Goal: Task Accomplishment & Management: Complete application form

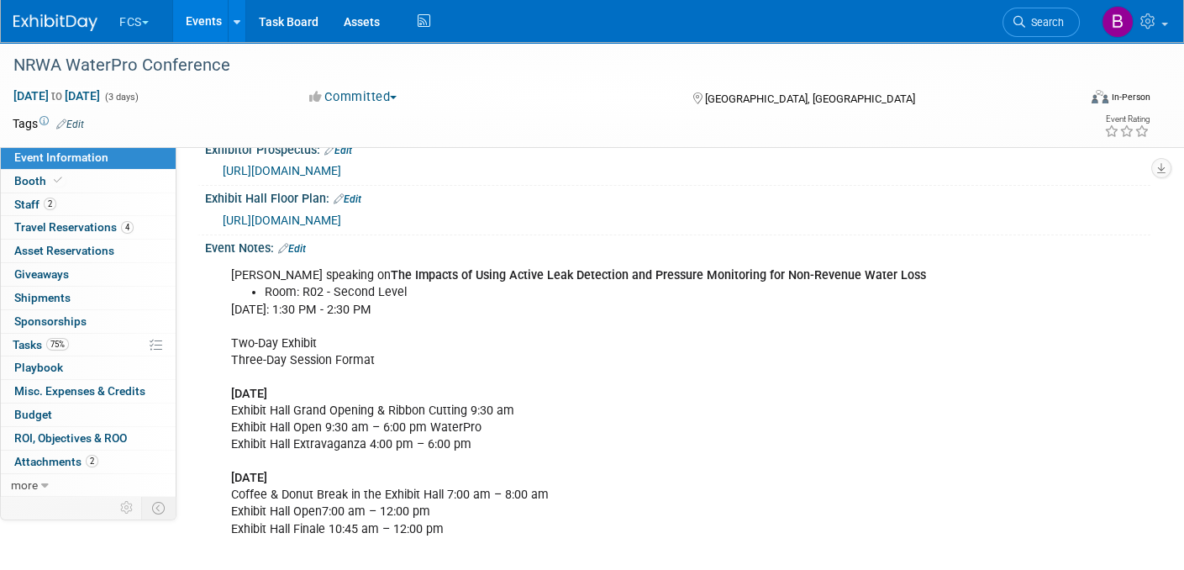
click at [80, 22] on img at bounding box center [55, 22] width 84 height 17
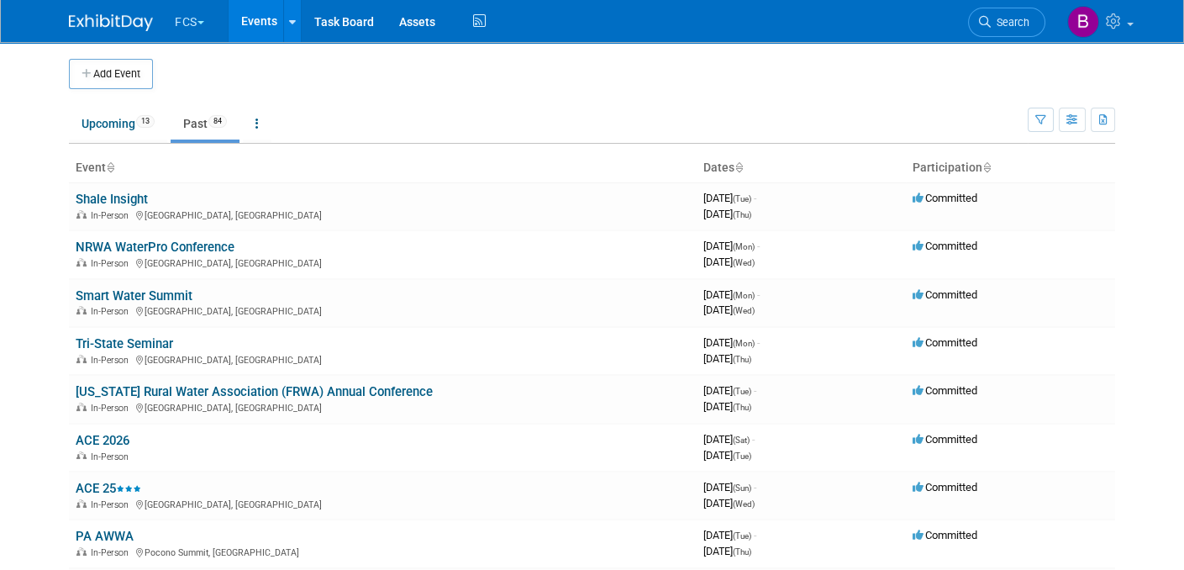
click at [449, 76] on td at bounding box center [608, 74] width 911 height 30
click at [738, 165] on icon at bounding box center [738, 168] width 8 height 11
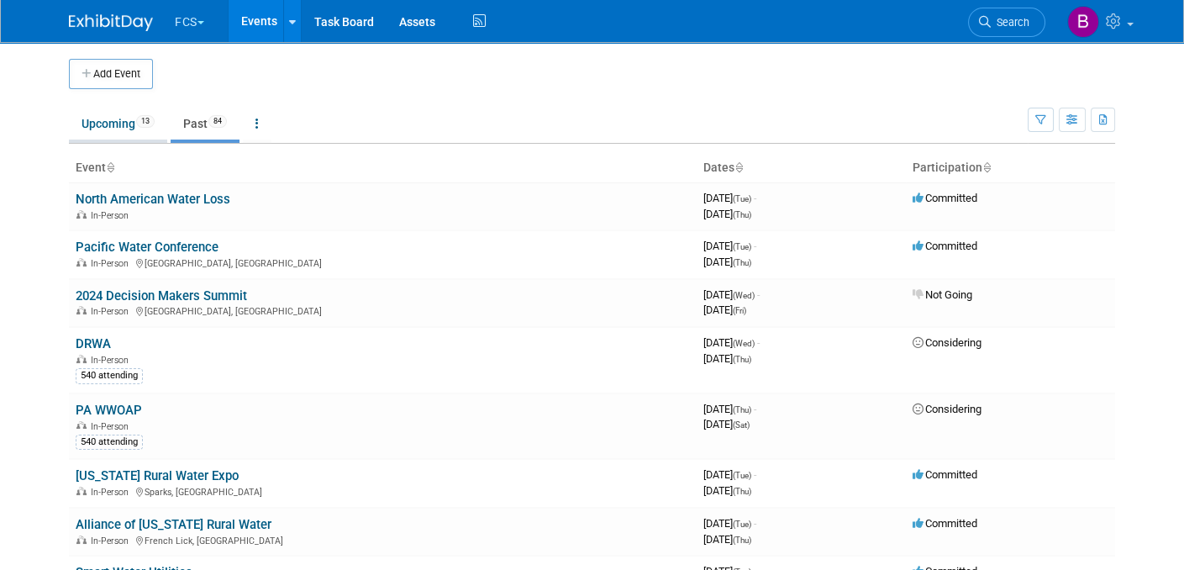
click at [100, 119] on link "Upcoming 13" at bounding box center [118, 124] width 98 height 32
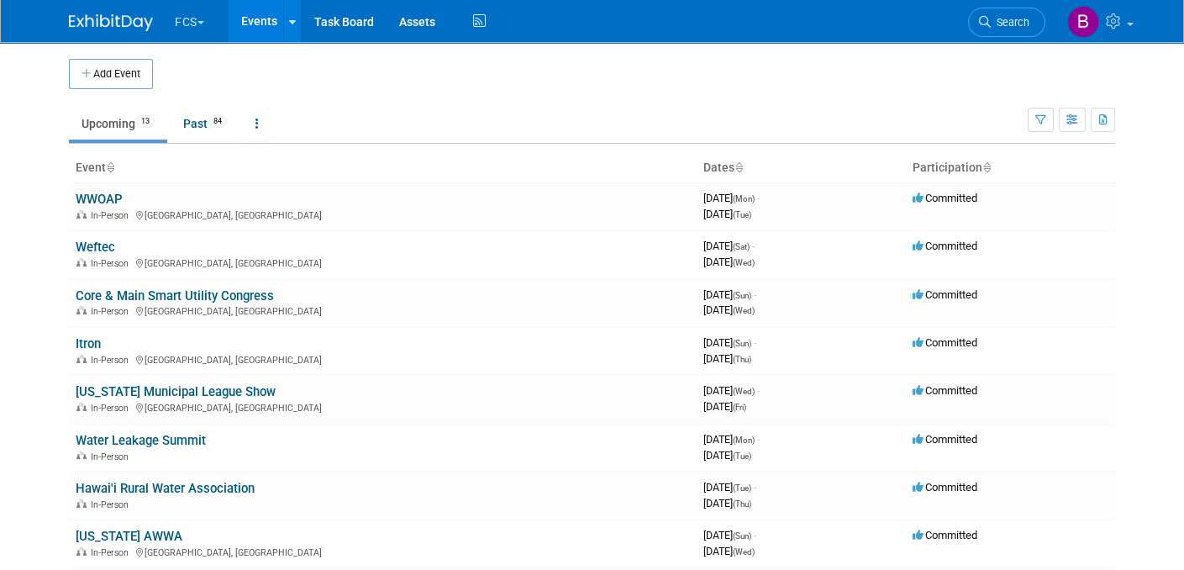
click at [738, 166] on icon at bounding box center [738, 168] width 8 height 11
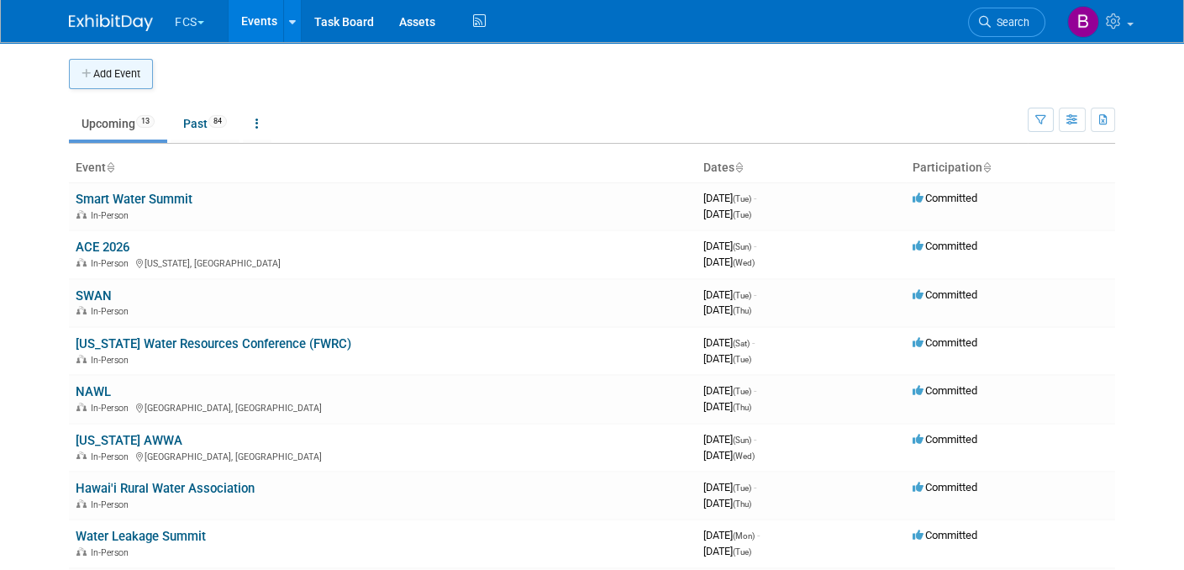
click at [113, 68] on button "Add Event" at bounding box center [111, 74] width 84 height 30
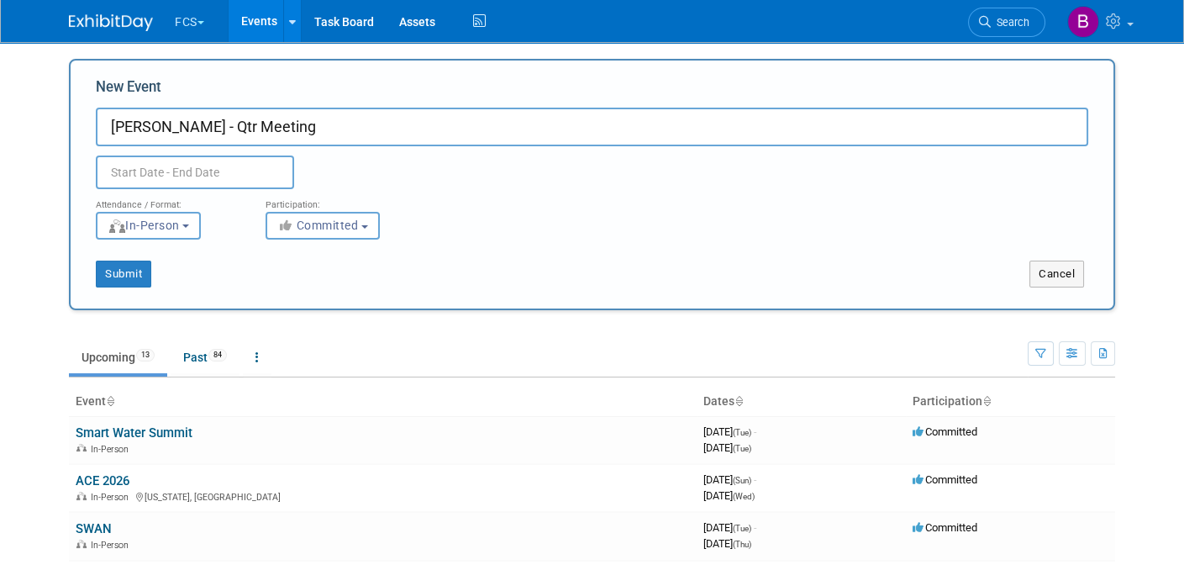
type input "Marcella Shale - Qtr Meeting"
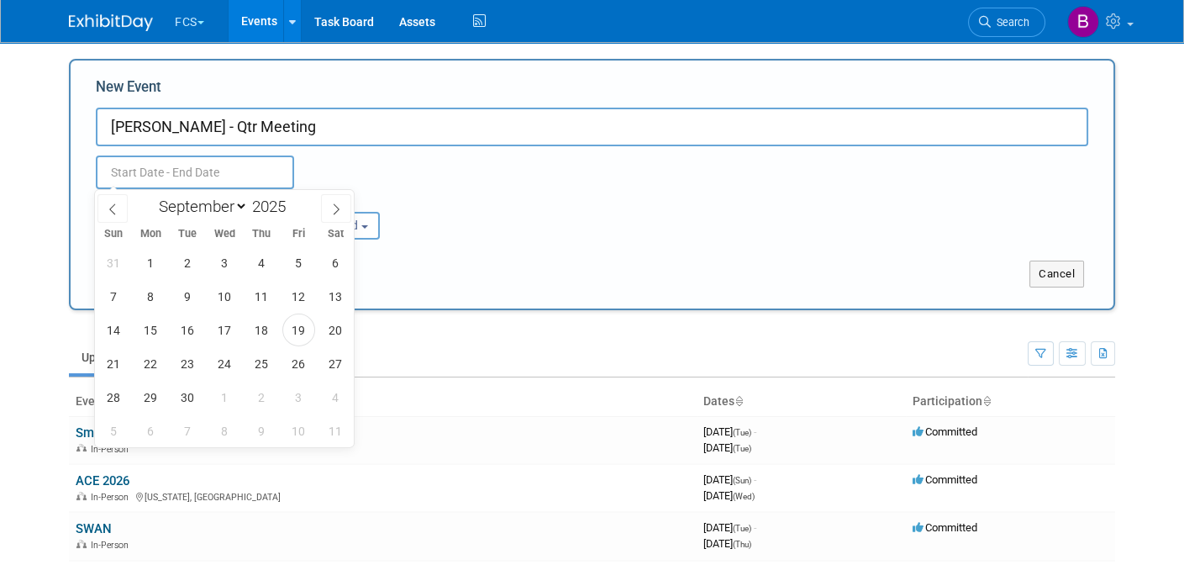
click at [172, 172] on input "text" at bounding box center [195, 172] width 198 height 34
click at [335, 210] on icon at bounding box center [336, 209] width 12 height 12
click at [335, 207] on icon at bounding box center [336, 209] width 12 height 12
select select "11"
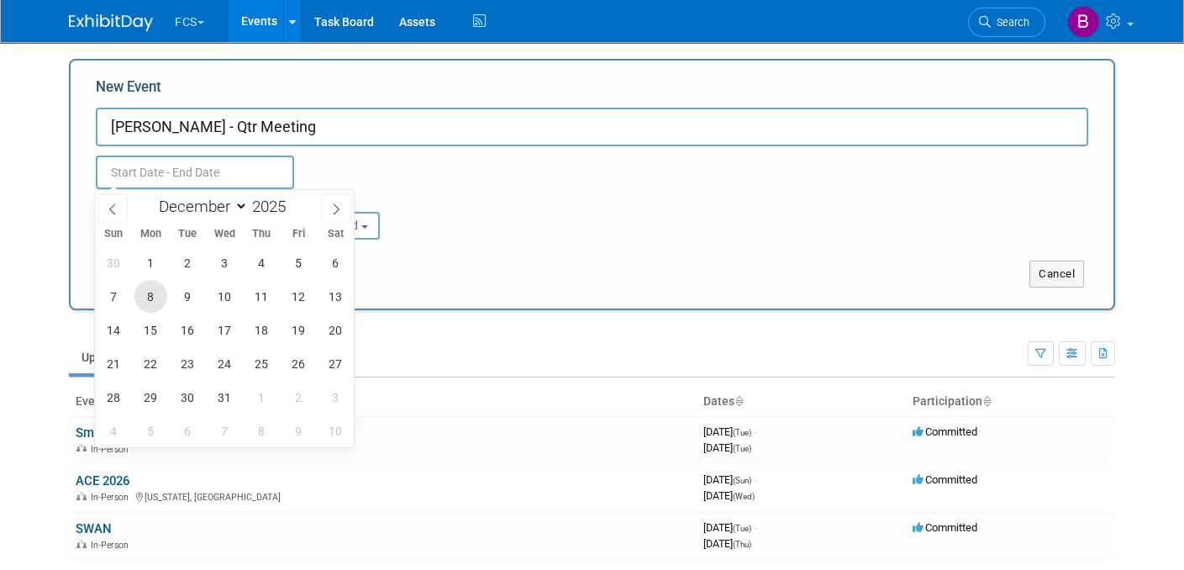
click at [147, 295] on span "8" at bounding box center [150, 296] width 33 height 33
click at [224, 294] on span "10" at bounding box center [224, 296] width 33 height 33
type input "[DATE] to [DATE]"
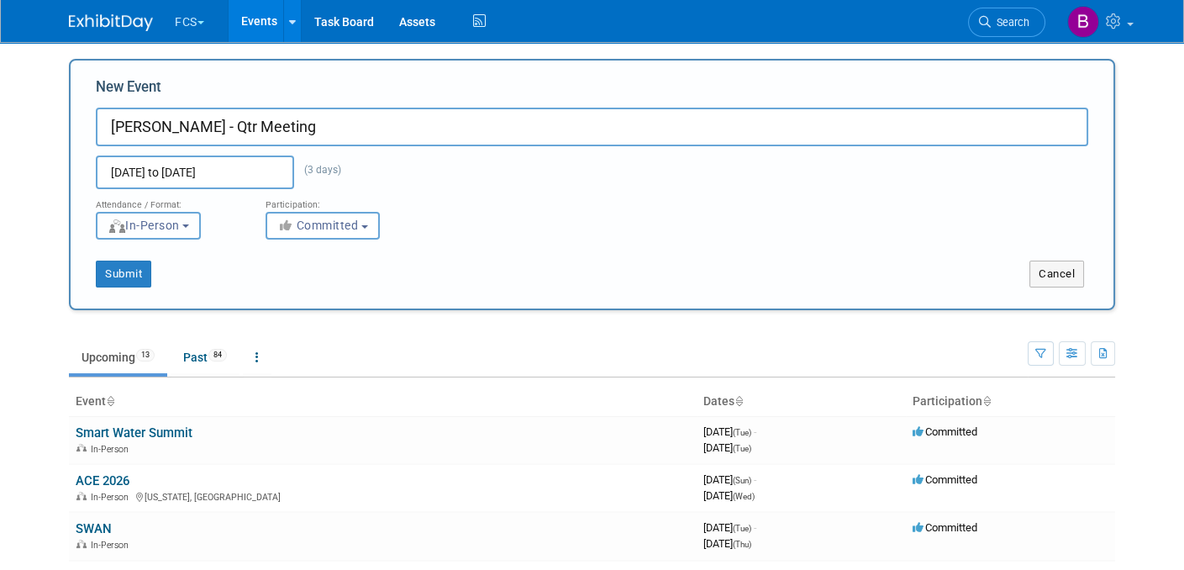
click at [172, 229] on span "In-Person" at bounding box center [144, 224] width 72 height 13
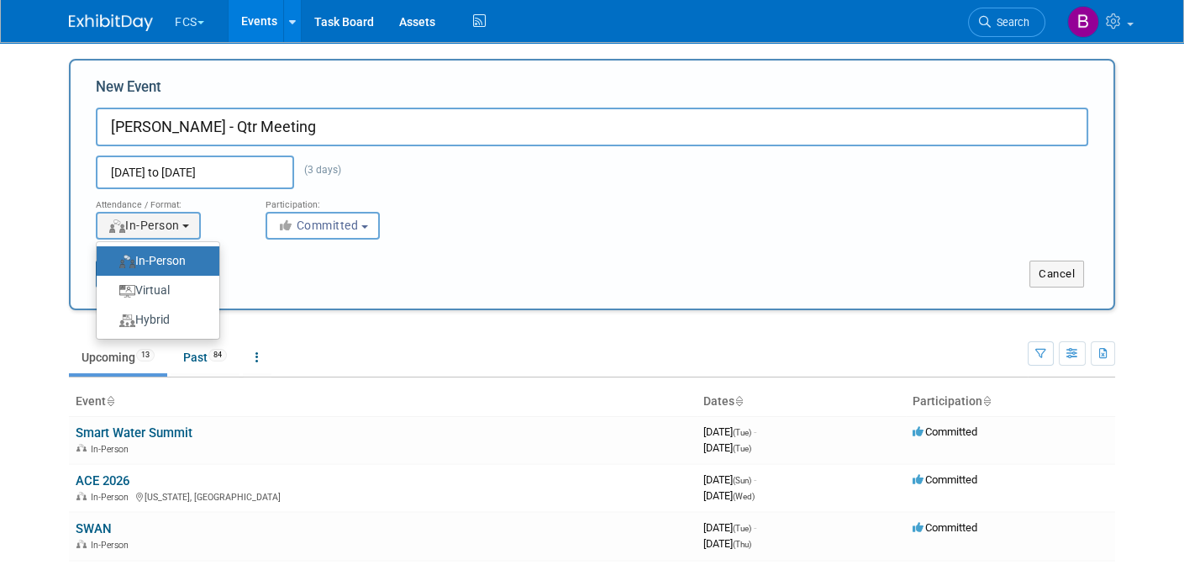
click at [172, 258] on label "In-Person" at bounding box center [153, 260] width 97 height 23
click at [112, 258] on input "In-Person" at bounding box center [106, 260] width 11 height 11
click at [333, 222] on span "Committed" at bounding box center [317, 224] width 81 height 13
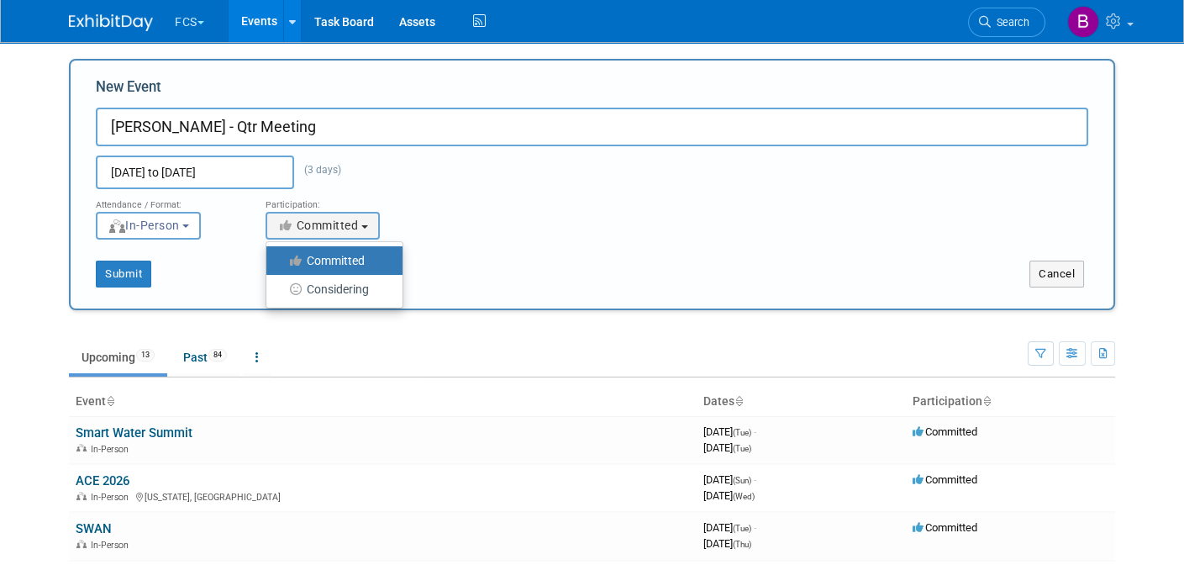
click at [342, 253] on label "Committed" at bounding box center [330, 260] width 111 height 22
click at [281, 255] on input "Committed" at bounding box center [275, 260] width 11 height 11
click at [124, 270] on button "Submit" at bounding box center [123, 273] width 55 height 27
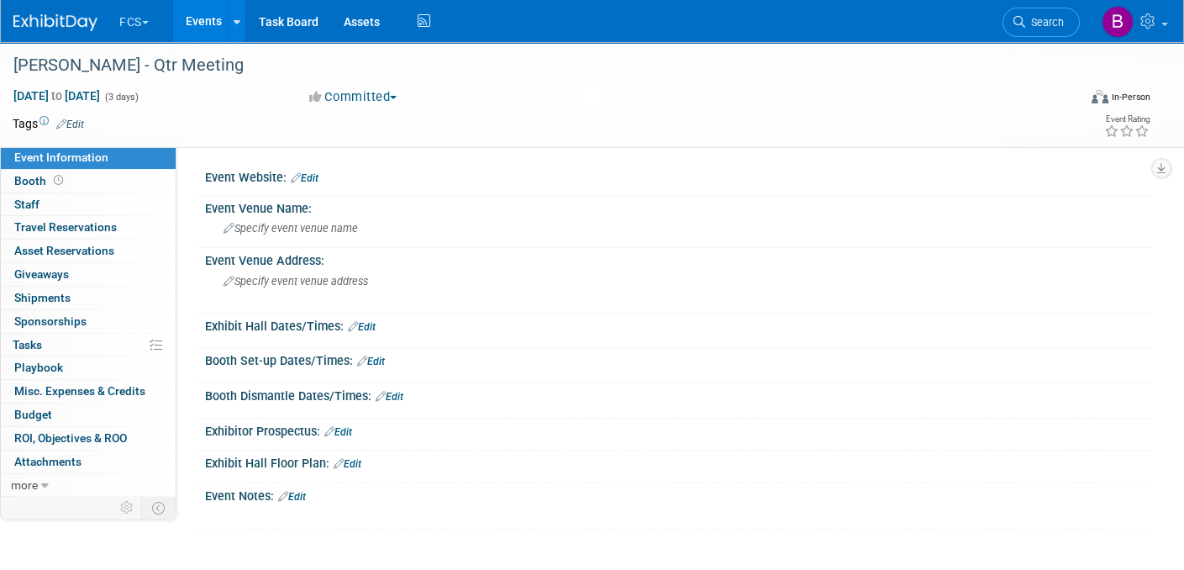
click at [67, 19] on img at bounding box center [55, 22] width 84 height 17
